Goal: Task Accomplishment & Management: Use online tool/utility

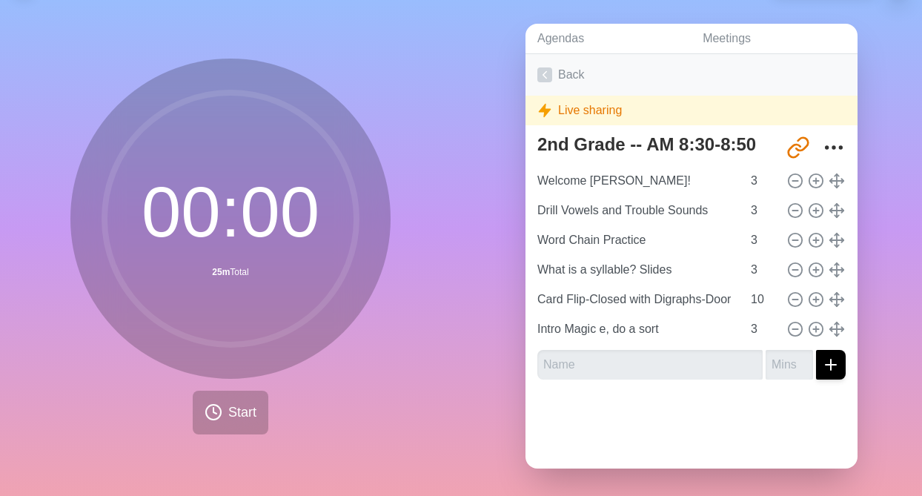
click at [545, 75] on icon at bounding box center [544, 74] width 15 height 15
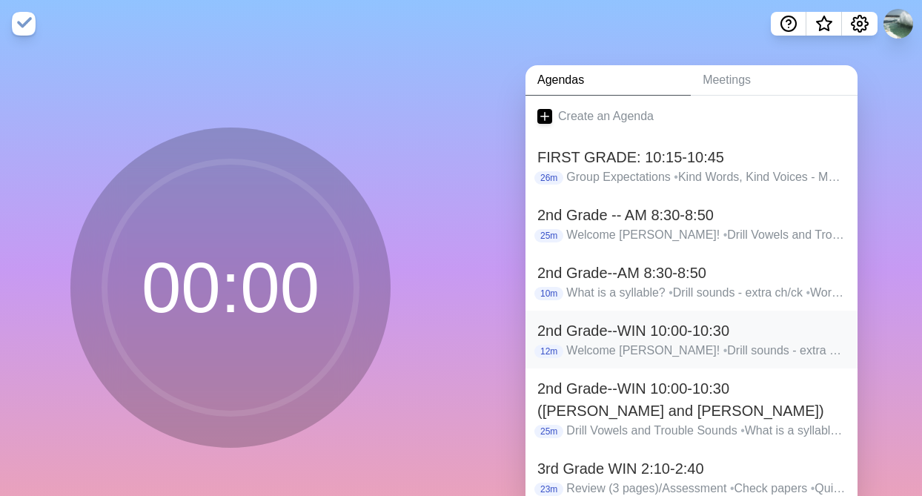
click at [587, 334] on h2 "2nd Grade--WIN 10:00-10:30" at bounding box center [691, 330] width 308 height 22
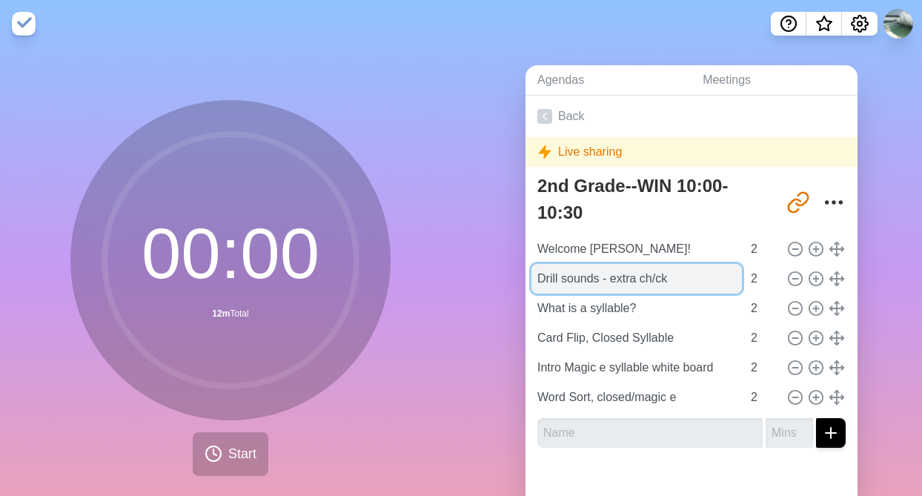
click at [631, 269] on input "Drill sounds - extra ch/ck" at bounding box center [636, 279] width 210 height 30
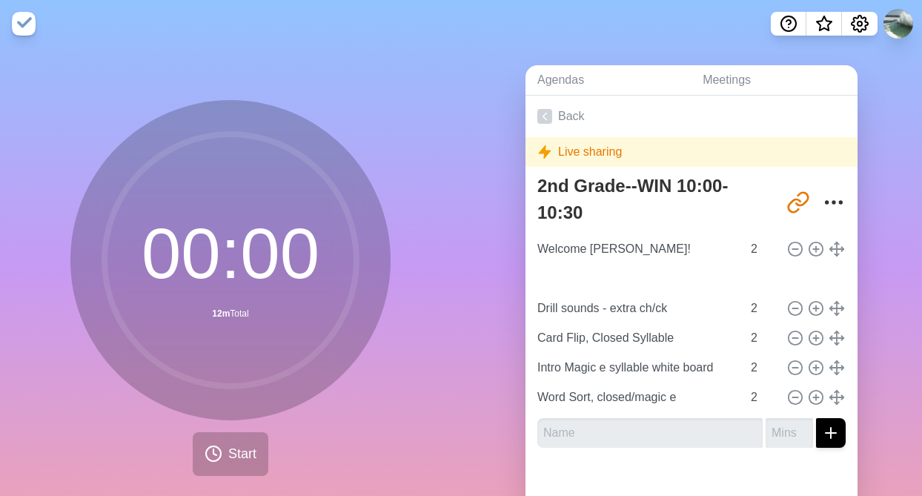
type input "What is a syllable?"
type input "Drill sounds - extra ch/ck"
click at [818, 338] on line at bounding box center [815, 338] width 5 height 0
type input "Card Flip, Closed Syllable"
type input "Intro Magic e syllable white board"
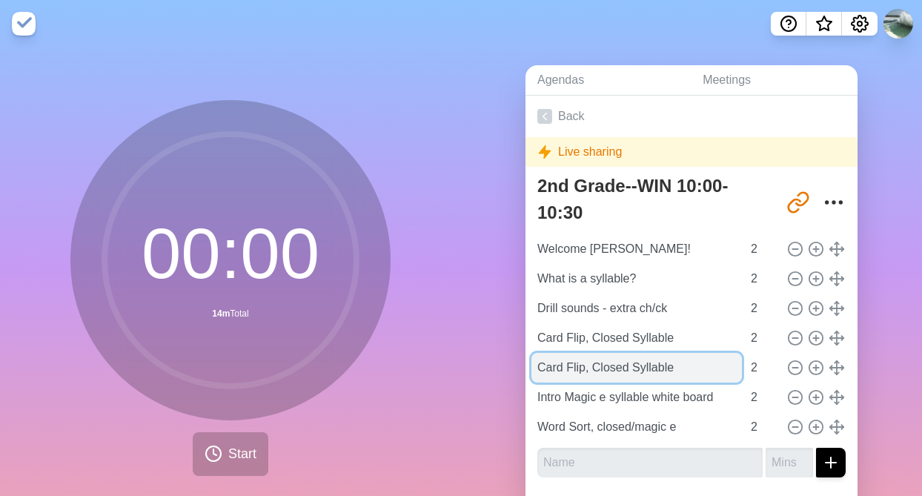
drag, startPoint x: 675, startPoint y: 365, endPoint x: 540, endPoint y: 359, distance: 135.0
click at [540, 359] on input "Card Flip, Closed Syllable" at bounding box center [636, 368] width 210 height 30
type input "Word Chain"
